Goal: Information Seeking & Learning: Learn about a topic

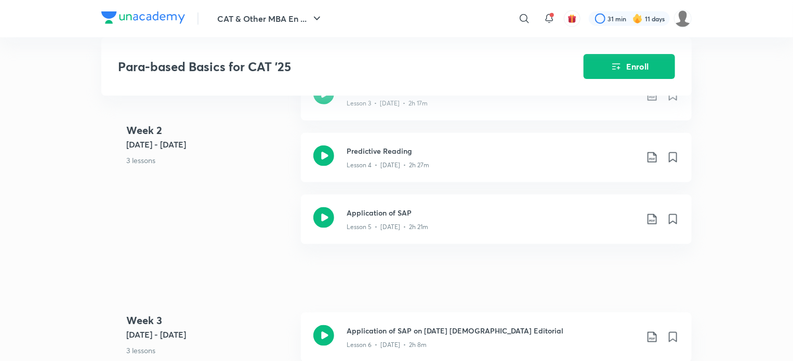
drag, startPoint x: 558, startPoint y: 87, endPoint x: 131, endPoint y: 88, distance: 427.4
click at [171, 22] on img at bounding box center [143, 17] width 84 height 12
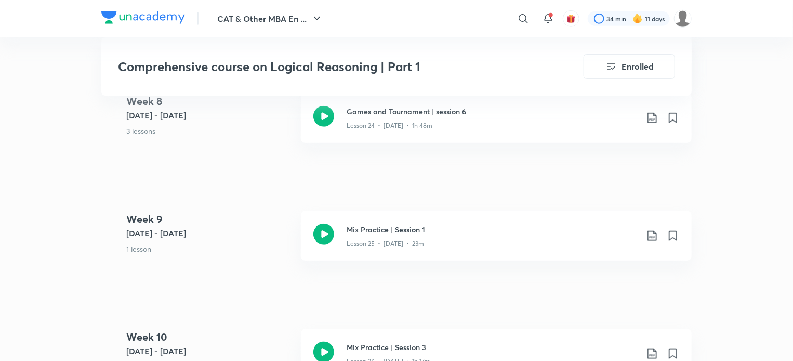
scroll to position [2181, 0]
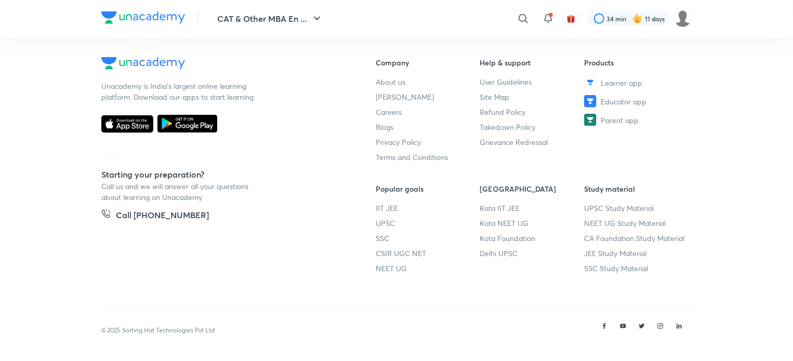
scroll to position [547, 0]
